Goal: Task Accomplishment & Management: Use online tool/utility

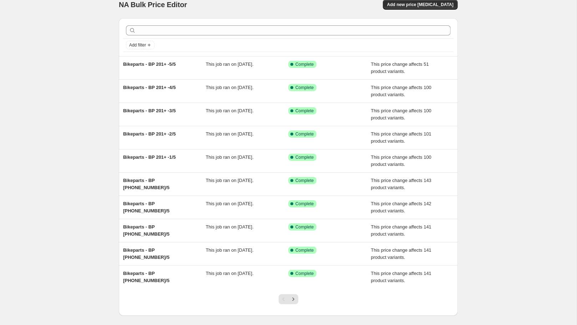
scroll to position [13, 0]
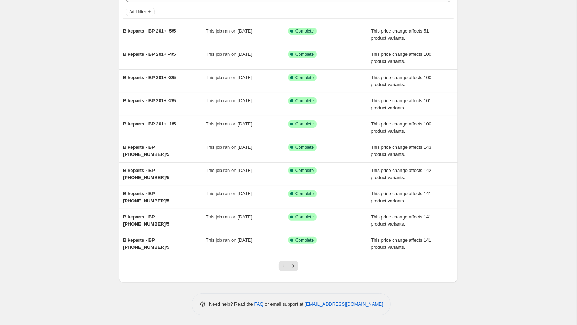
scroll to position [42, 0]
click at [294, 265] on icon "Next" at bounding box center [293, 265] width 2 height 3
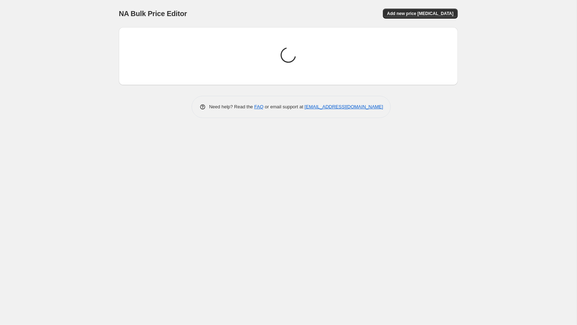
scroll to position [0, 0]
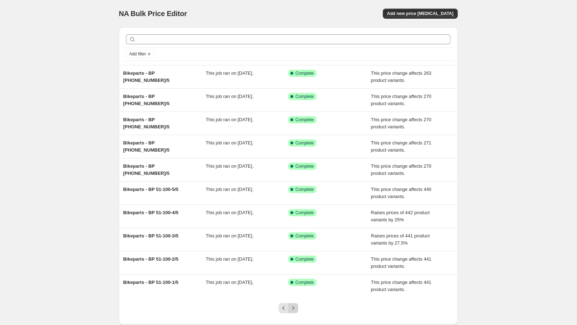
click at [293, 305] on icon "Next" at bounding box center [293, 307] width 7 height 7
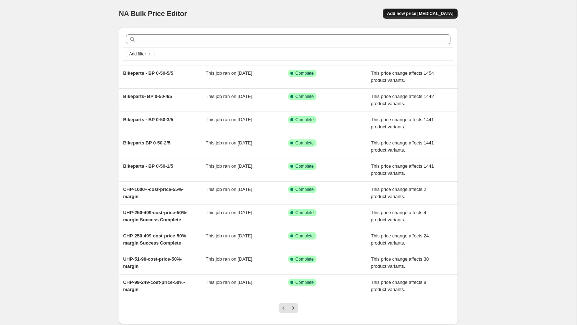
click at [424, 10] on button "Add new price [MEDICAL_DATA]" at bounding box center [420, 14] width 75 height 10
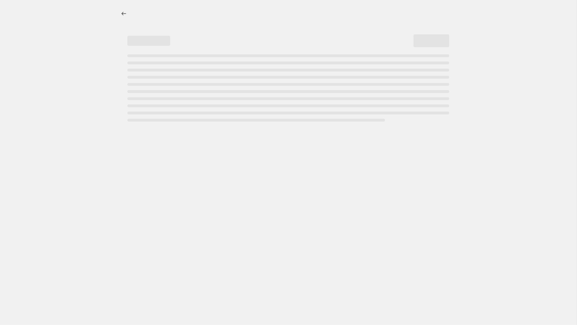
select select "percentage"
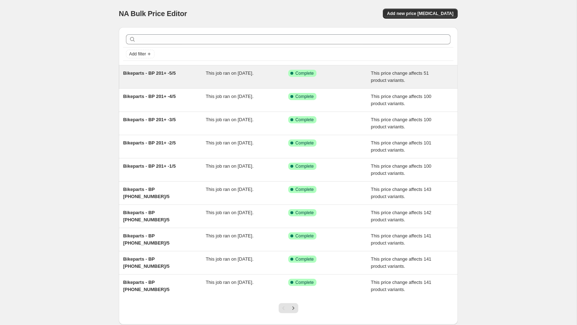
click at [153, 71] on span "Bikeparts - BP 201+ -5/5" at bounding box center [149, 72] width 53 height 5
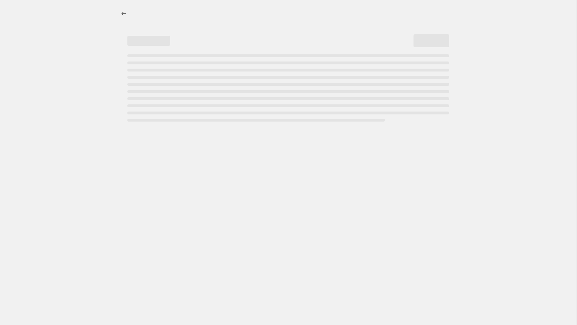
select select "margin"
select select "no_change"
select select "tag"
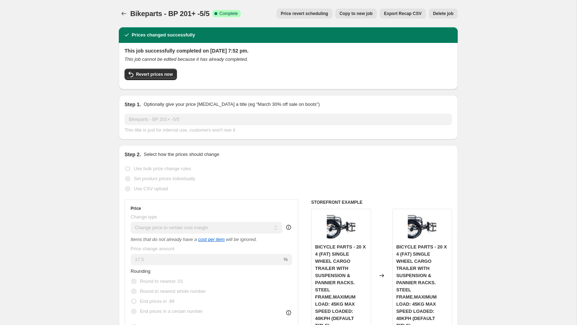
click at [352, 11] on button "Copy to new job" at bounding box center [357, 14] width 42 height 10
select select "margin"
select select "no_change"
select select "tag"
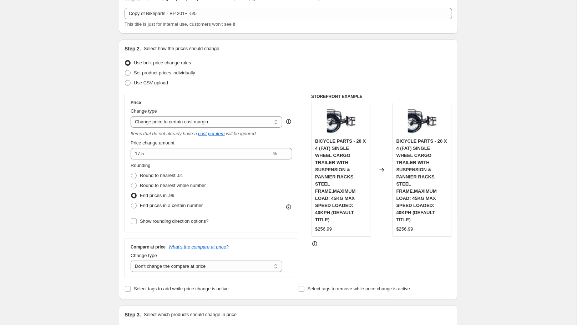
scroll to position [39, 0]
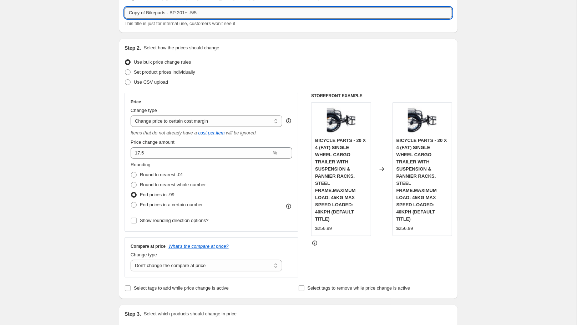
drag, startPoint x: 217, startPoint y: 14, endPoint x: 125, endPoint y: 14, distance: 92.1
click at [125, 14] on input "Copy of Bikeparts - BP 201+ -5/5" at bounding box center [289, 12] width 328 height 11
type input "V"
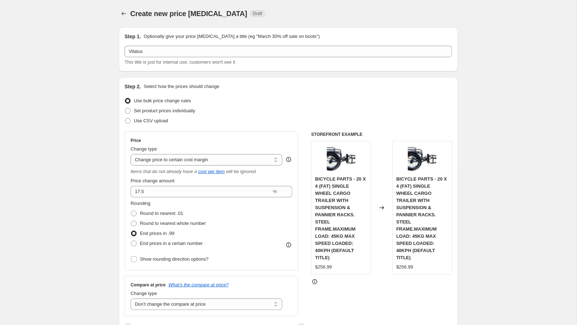
scroll to position [0, 0]
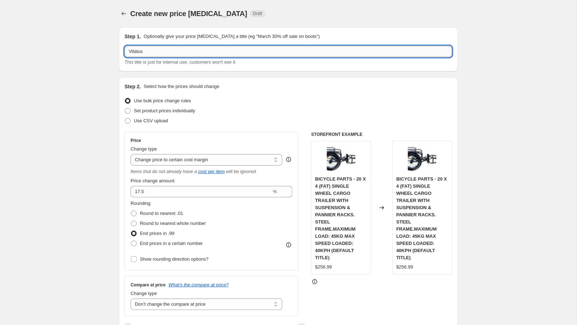
click at [156, 50] on input "Vitalus" at bounding box center [289, 51] width 328 height 11
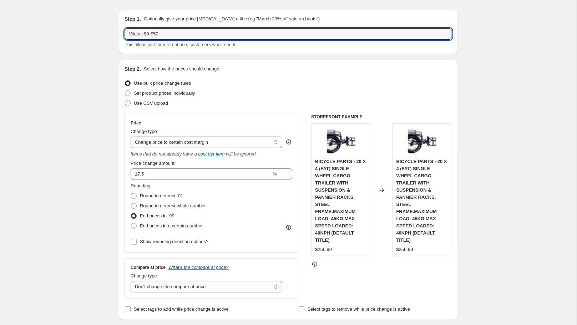
scroll to position [16, 0]
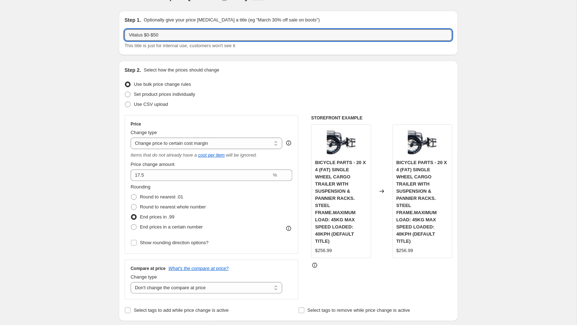
type input "Vitalus $0-$50"
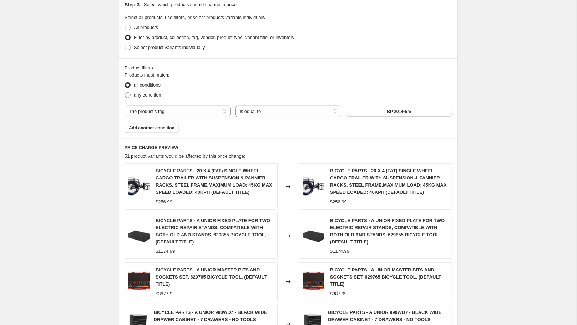
scroll to position [349, 0]
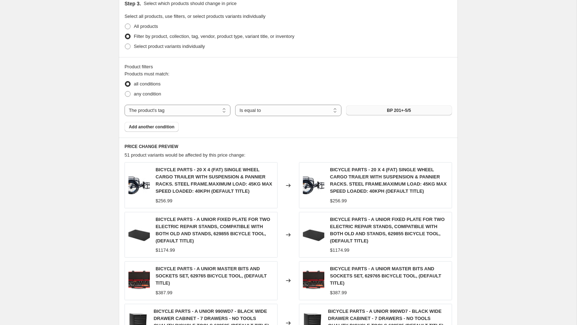
click at [393, 111] on span "BP 201+-5/5" at bounding box center [399, 110] width 24 height 6
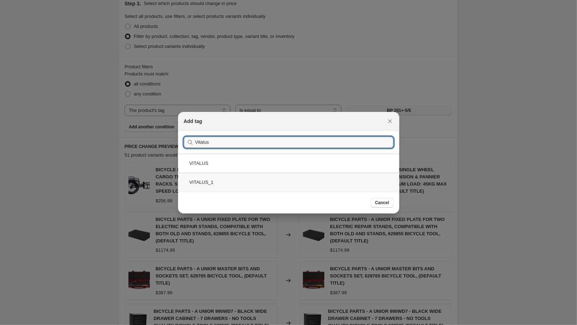
type input "Vitalus"
click at [252, 179] on div "VITALUS_1" at bounding box center [288, 181] width 221 height 19
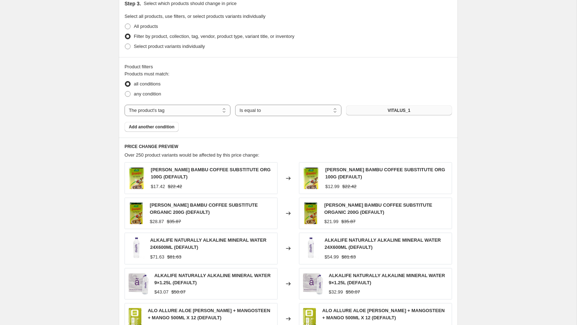
click at [398, 109] on span "VITALUS_1" at bounding box center [399, 110] width 23 height 6
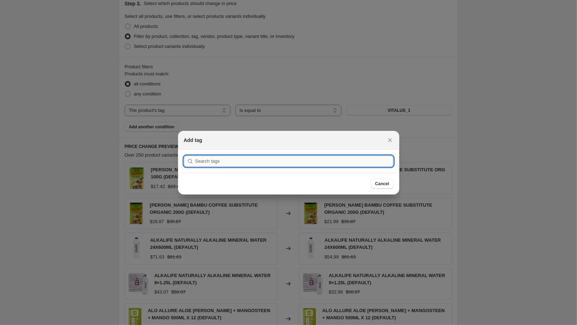
click at [234, 162] on input ":r6i:" at bounding box center [294, 160] width 199 height 11
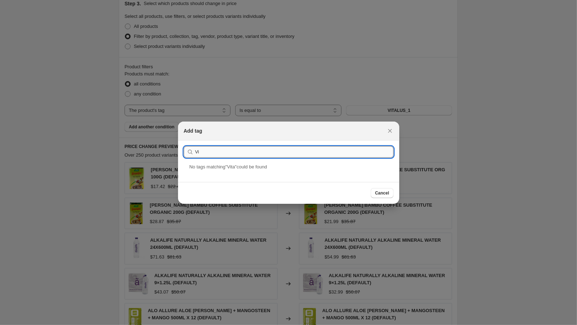
type input "V"
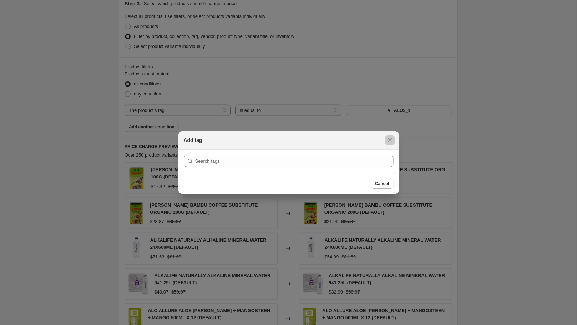
click at [164, 171] on div at bounding box center [288, 162] width 577 height 325
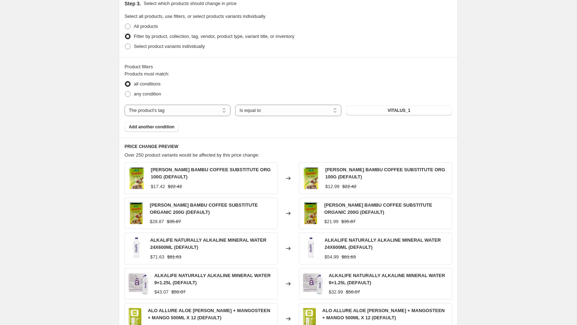
click at [163, 174] on div "A.VOGEL BAMBU COFFEE SUBSTITUTE ORG 100G (DEFAULT)" at bounding box center [212, 173] width 123 height 14
click at [166, 171] on span "A.VOGEL BAMBU COFFEE SUBSTITUTE ORG 100G (DEFAULT)" at bounding box center [211, 173] width 120 height 12
click at [174, 169] on span "A.VOGEL BAMBU COFFEE SUBSTITUTE ORG 100G (DEFAULT)" at bounding box center [211, 173] width 120 height 12
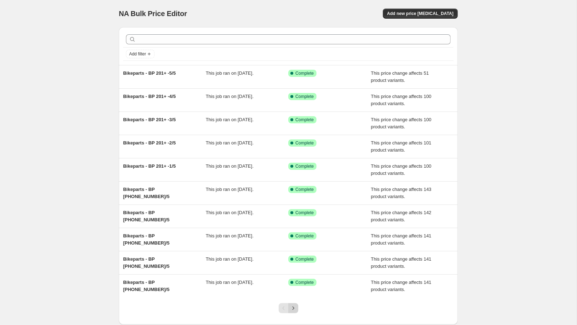
click at [291, 305] on icon "Next" at bounding box center [293, 307] width 7 height 7
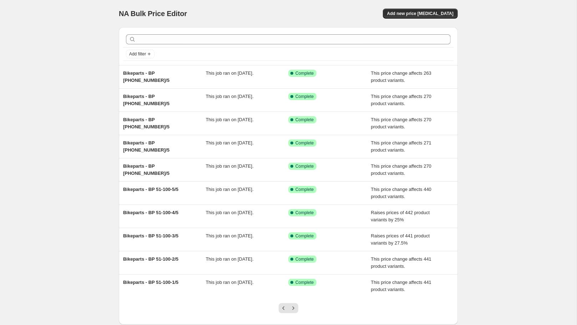
click at [291, 305] on icon "Next" at bounding box center [293, 307] width 7 height 7
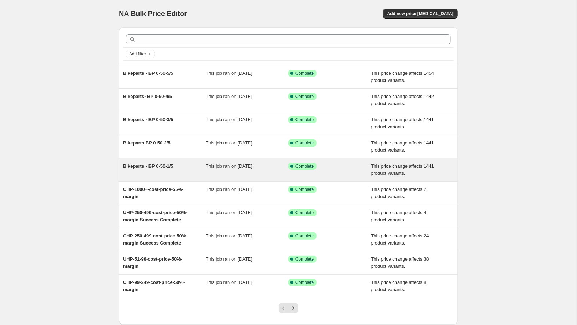
click at [166, 169] on div "Bikeparts - BP 0-50-1/5" at bounding box center [164, 169] width 83 height 14
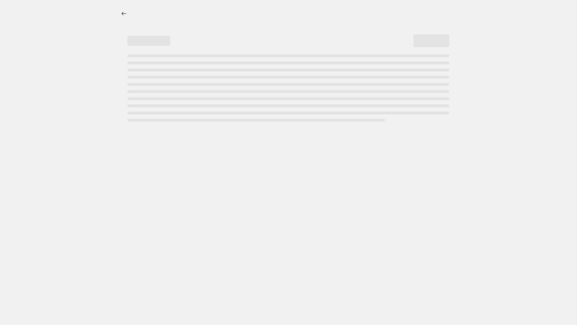
select select "margin"
select select "no_change"
select select "tag"
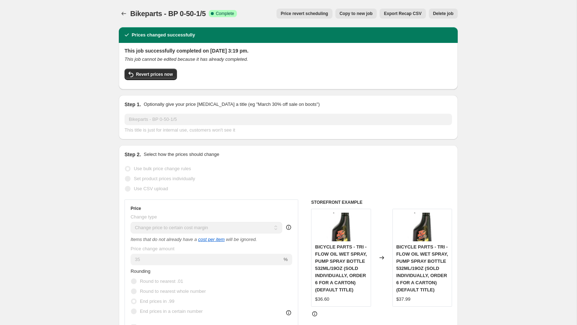
click at [345, 15] on span "Copy to new job" at bounding box center [356, 14] width 33 height 6
select select "margin"
select select "no_change"
select select "tag"
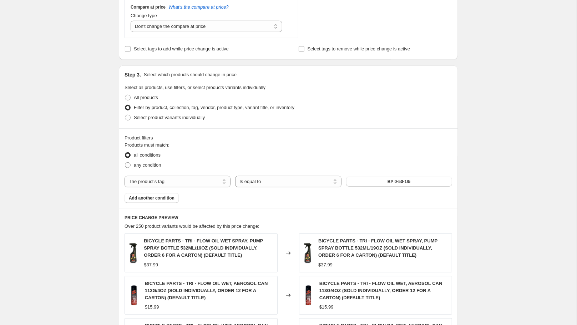
scroll to position [279, 0]
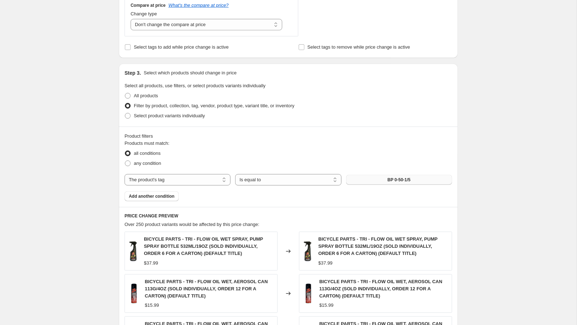
click at [407, 177] on button "BP 0-50-1/5" at bounding box center [399, 180] width 106 height 10
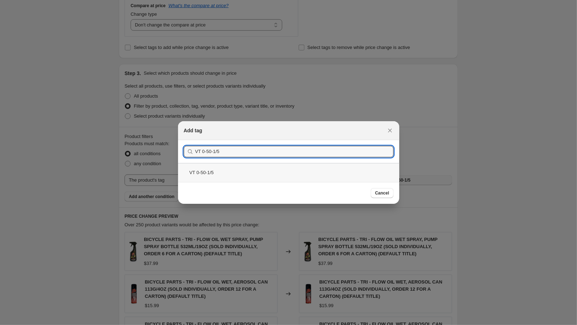
type input "VT 0-50-1/5"
click at [206, 175] on div "VT 0-50-1/5" at bounding box center [288, 172] width 221 height 19
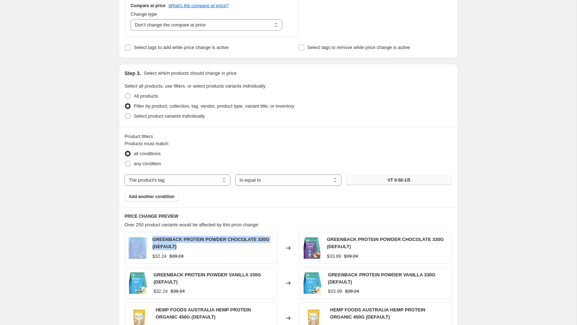
drag, startPoint x: 196, startPoint y: 246, endPoint x: 145, endPoint y: 242, distance: 51.2
click at [145, 242] on div "GREENBACK PROTEIN POWDER CHOCOLATE 330G (DEFAULT) $32.24 $39.24" at bounding box center [201, 247] width 153 height 31
copy div "GREENBACK PROTEIN POWDER CHOCOLATE 330G (DEFAULT)"
click at [95, 152] on div "Create new price [MEDICAL_DATA]. This page is ready Create new price [MEDICAL_D…" at bounding box center [288, 128] width 577 height 815
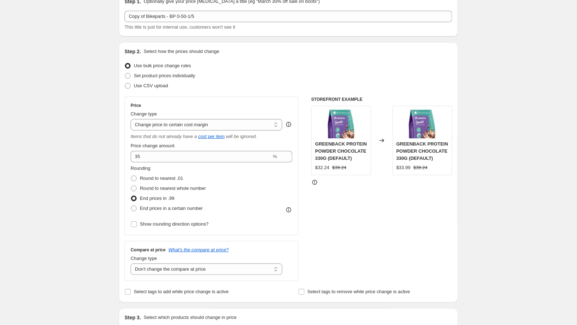
scroll to position [46, 0]
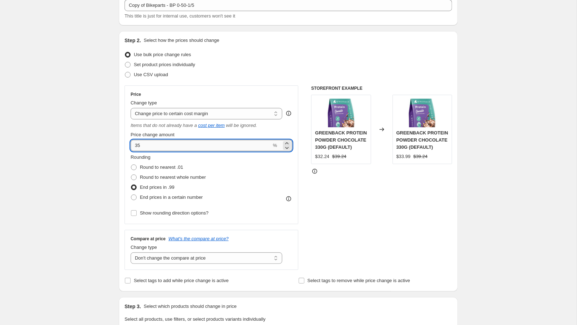
click at [142, 145] on input "35" at bounding box center [201, 145] width 141 height 11
type input "31.08"
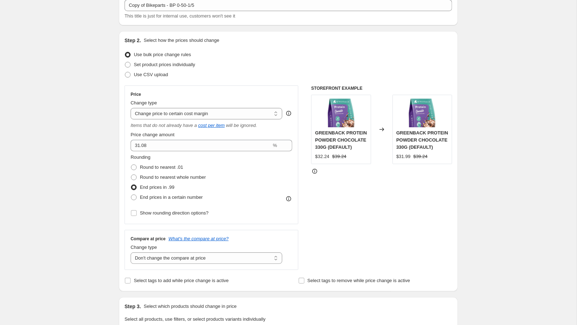
click at [340, 218] on div "STOREFRONT EXAMPLE GREENBACK PROTEIN POWDER CHOCOLATE 330G (DEFAULT) $32.24 $39…" at bounding box center [381, 177] width 141 height 184
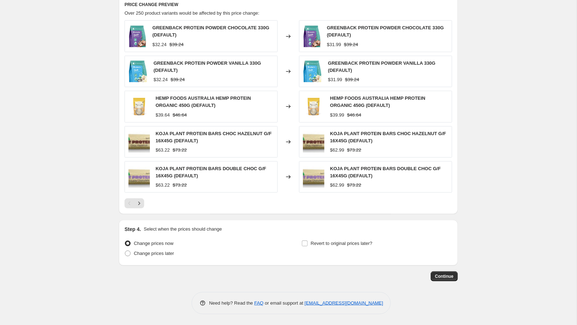
scroll to position [492, 0]
click at [441, 278] on span "Continue" at bounding box center [444, 276] width 19 height 6
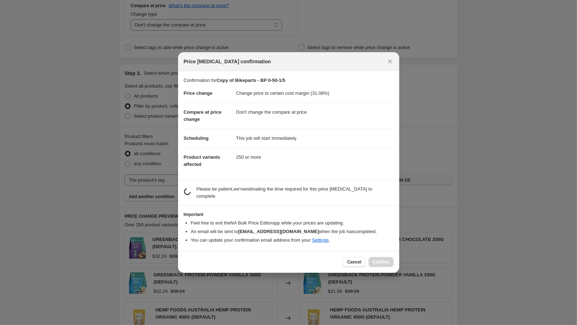
scroll to position [492, 0]
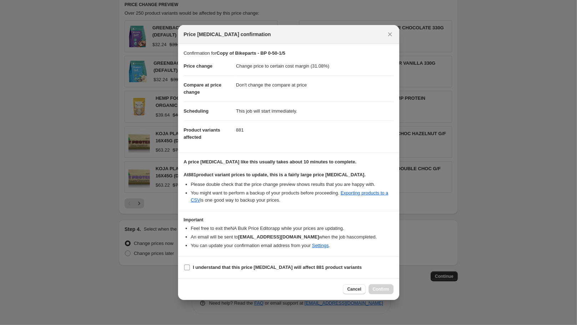
click at [206, 270] on b "I understand that this price [MEDICAL_DATA] will affect 881 product variants" at bounding box center [277, 266] width 169 height 5
click at [190, 270] on input "I understand that this price [MEDICAL_DATA] will affect 881 product variants" at bounding box center [187, 267] width 6 height 6
checkbox input "true"
click at [384, 292] on span "Confirm" at bounding box center [381, 289] width 16 height 6
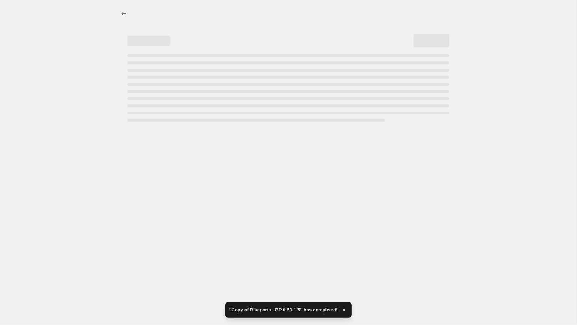
select select "margin"
select select "no_change"
select select "tag"
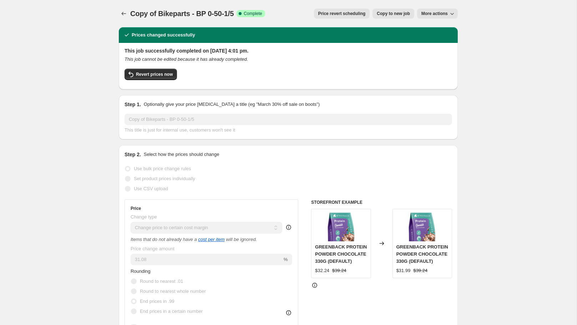
click at [446, 14] on span "More actions" at bounding box center [435, 14] width 26 height 6
click at [323, 67] on div "This job successfully completed on [DATE] 4:01 pm. This job cannot be edited be…" at bounding box center [289, 65] width 328 height 36
click at [225, 12] on span "Copy of Bikeparts - BP 0-50-1/5" at bounding box center [182, 14] width 104 height 8
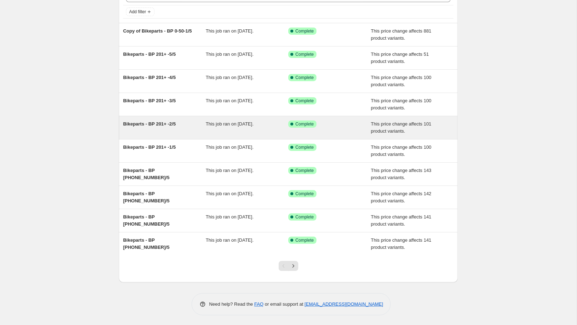
scroll to position [42, 0]
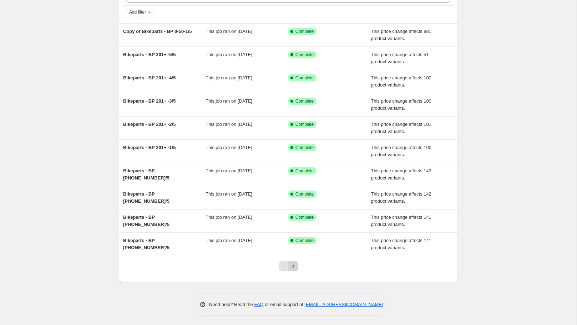
click at [294, 267] on icon "Next" at bounding box center [293, 265] width 7 height 7
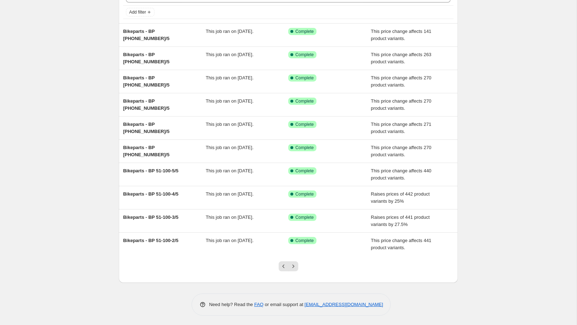
click at [294, 270] on div at bounding box center [288, 268] width 29 height 27
click at [294, 262] on icon "Next" at bounding box center [293, 265] width 7 height 7
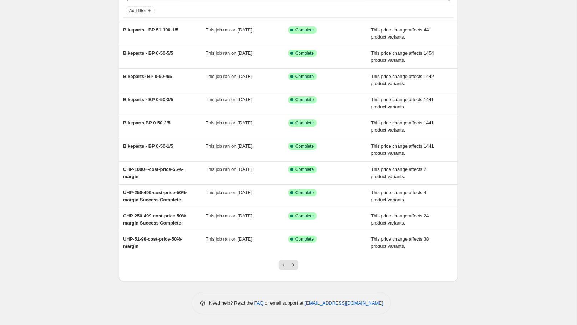
scroll to position [56, 0]
click at [280, 265] on button "Previous" at bounding box center [284, 265] width 10 height 10
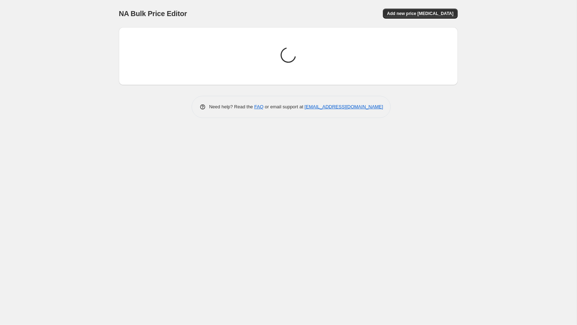
scroll to position [0, 0]
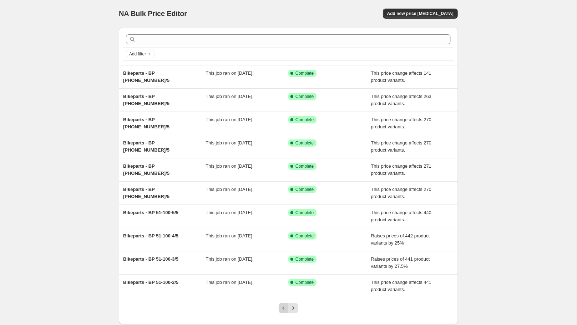
click at [280, 304] on icon "Previous" at bounding box center [283, 307] width 7 height 7
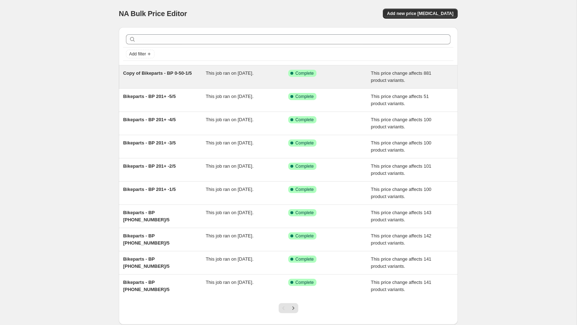
click at [207, 75] on span "This job ran on [DATE]." at bounding box center [230, 72] width 48 height 5
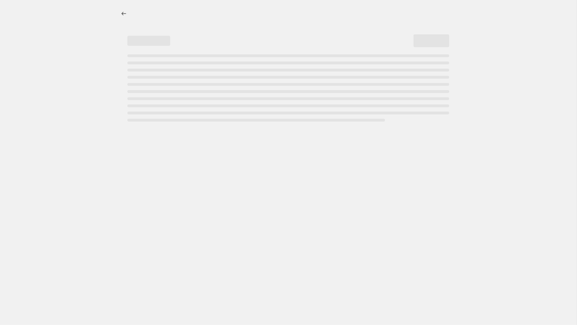
select select "margin"
select select "no_change"
select select "tag"
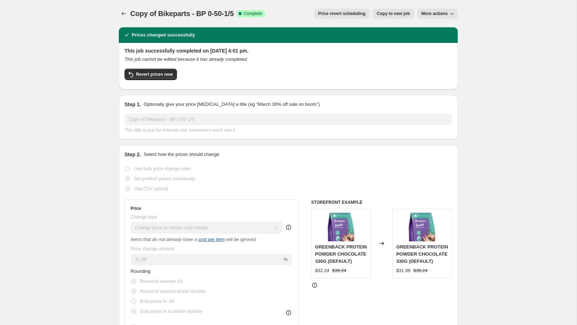
click at [209, 11] on span "Copy of Bikeparts - BP 0-50-1/5" at bounding box center [182, 14] width 104 height 8
click at [431, 13] on span "More actions" at bounding box center [435, 14] width 26 height 6
click at [242, 15] on div "Copy of Bikeparts - BP 0-50-1/5 Success Complete Complete" at bounding box center [197, 14] width 135 height 10
click at [212, 13] on span "Copy of Bikeparts - BP 0-50-1/5" at bounding box center [182, 14] width 104 height 8
click at [209, 12] on span "Copy of Bikeparts - BP 0-50-1/5" at bounding box center [182, 14] width 104 height 8
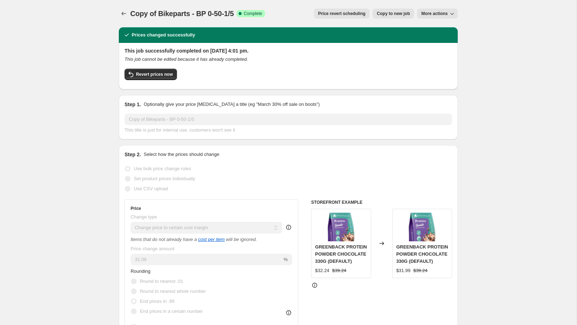
click at [210, 15] on span "Copy of Bikeparts - BP 0-50-1/5" at bounding box center [182, 14] width 104 height 8
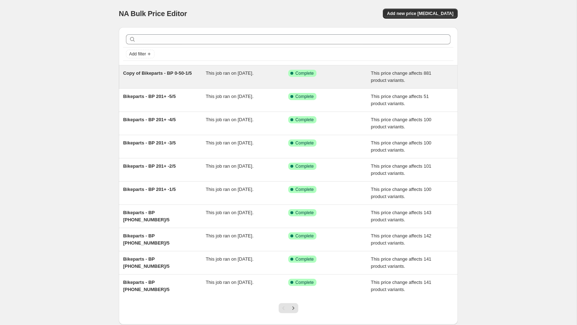
click at [132, 77] on div "Copy of Bikeparts - BP 0-50-1/5" at bounding box center [164, 77] width 83 height 14
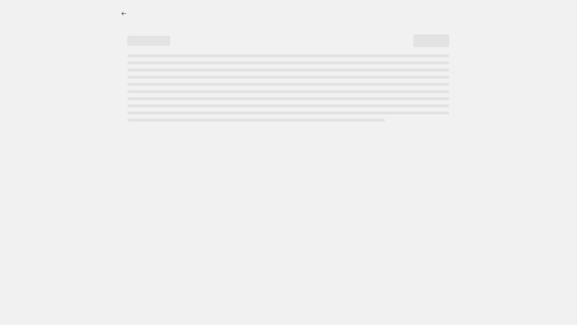
select select "margin"
select select "no_change"
select select "tag"
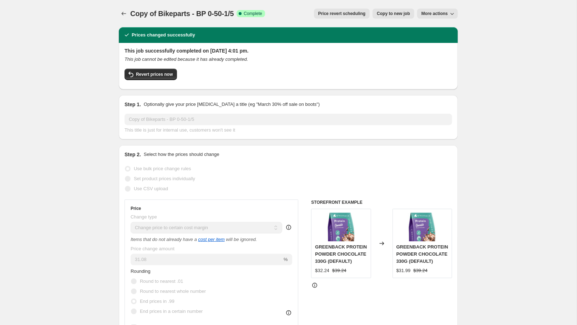
click at [176, 13] on span "Copy of Bikeparts - BP 0-50-1/5" at bounding box center [182, 14] width 104 height 8
click at [152, 74] on span "Revert prices now" at bounding box center [154, 74] width 37 height 6
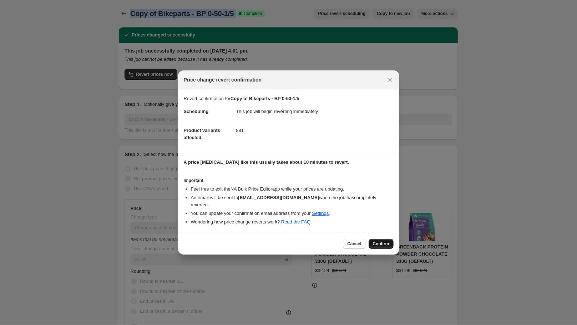
click at [379, 242] on span "Confirm" at bounding box center [381, 244] width 16 height 6
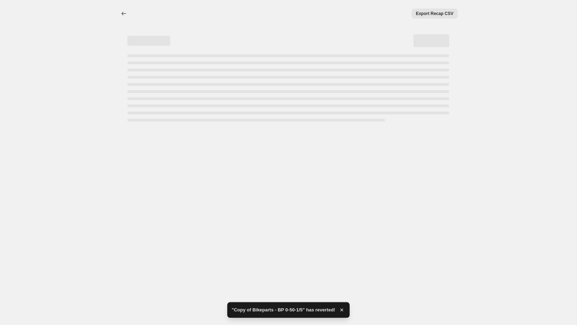
select select "margin"
select select "no_change"
select select "tag"
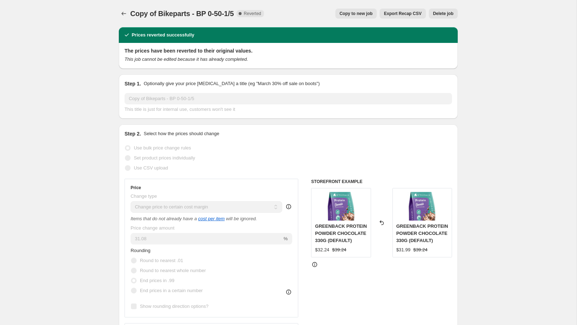
click at [354, 13] on span "Copy to new job" at bounding box center [356, 14] width 33 height 6
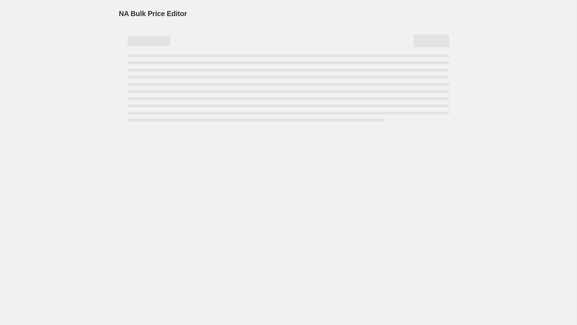
select select "margin"
select select "no_change"
select select "tag"
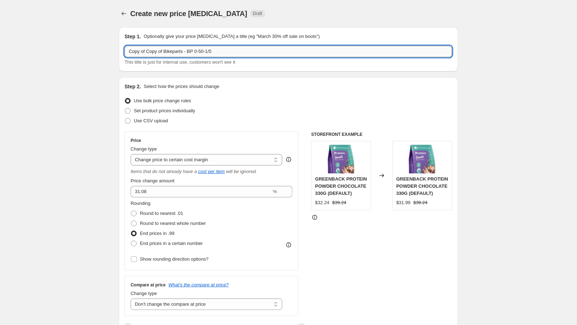
click at [134, 49] on input "Copy of Copy of Bikeparts - BP 0-50-1/5" at bounding box center [289, 51] width 328 height 11
drag, startPoint x: 236, startPoint y: 50, endPoint x: 35, endPoint y: 26, distance: 202.5
paste input "UH"
click at [177, 50] on input "UHP 0-50-1/5 - 31.05 =-81.25 EXC" at bounding box center [289, 51] width 328 height 11
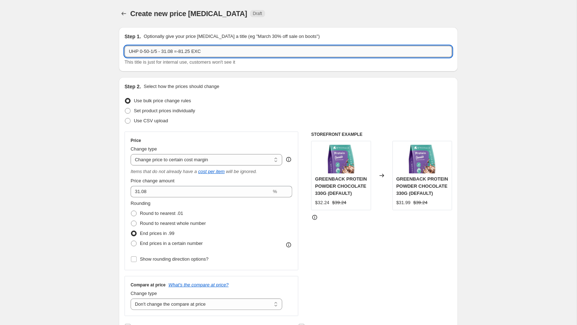
click at [185, 51] on input "UHP 0-50-1/5 - 31.08 =-81.25 EXC" at bounding box center [289, 51] width 328 height 11
drag, startPoint x: 196, startPoint y: 53, endPoint x: 185, endPoint y: 51, distance: 10.8
click at [185, 51] on input "UHP 0-50-1/5 - 31.08 = 81.25 EXC" at bounding box center [289, 51] width 328 height 11
click at [193, 53] on input "UHP 0-50-1/5 - 31.08 = 24.01 EXC" at bounding box center [289, 51] width 328 height 11
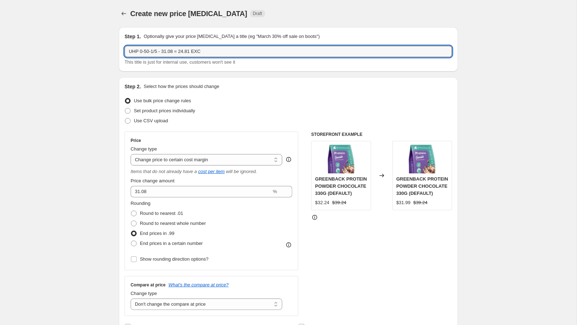
type input "UHP 0-50-1/5 - 31.08 = 24.81 EXC"
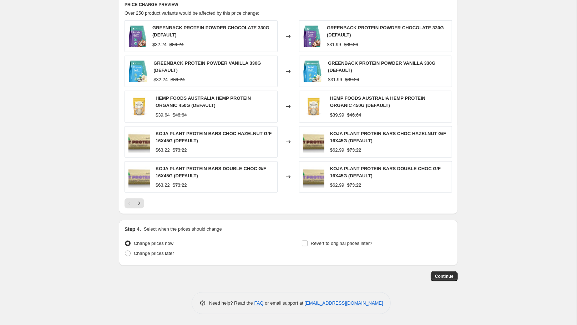
scroll to position [492, 0]
click at [449, 271] on button "Continue" at bounding box center [444, 276] width 27 height 10
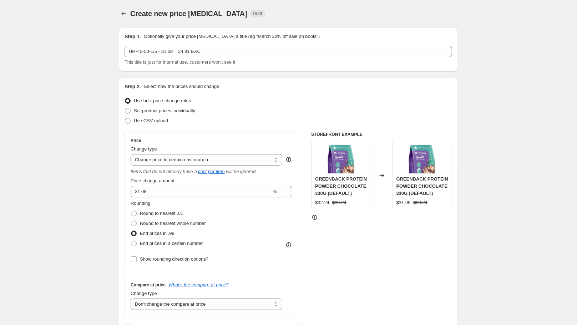
scroll to position [492, 0]
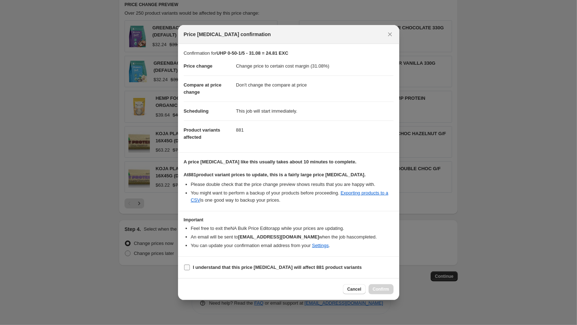
click at [186, 270] on input "I understand that this price [MEDICAL_DATA] will affect 881 product variants" at bounding box center [187, 267] width 6 height 6
checkbox input "true"
click at [380, 292] on span "Confirm" at bounding box center [381, 289] width 16 height 6
type input "UHP 0-50-1/5 - 31.08 = 24.81 EXC"
